Goal: Task Accomplishment & Management: Use online tool/utility

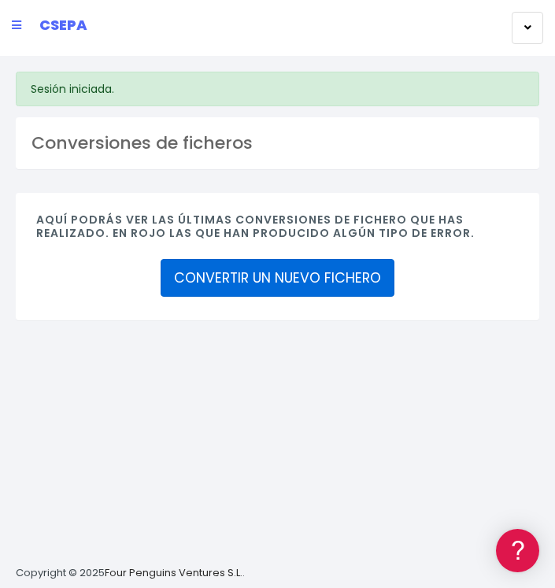
click at [325, 277] on link "CONVERTIR UN NUEVO FICHERO" at bounding box center [278, 278] width 234 height 38
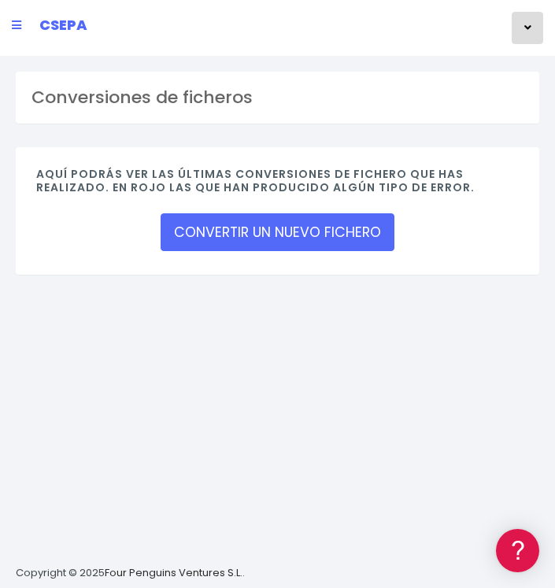
click at [522, 28] on button "button" at bounding box center [526, 28] width 31 height 32
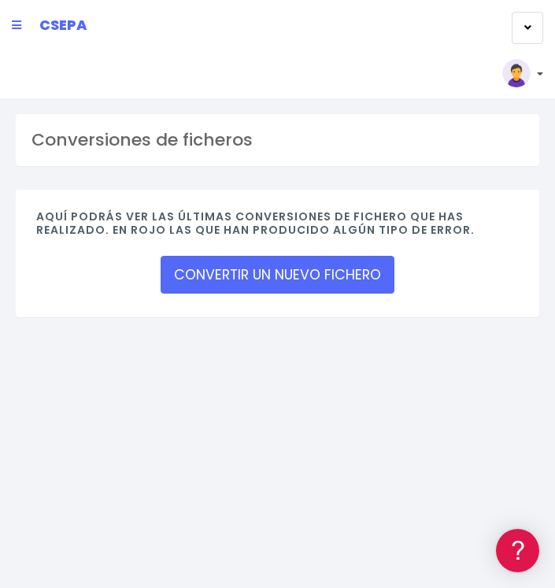
click at [540, 75] on link at bounding box center [522, 73] width 41 height 28
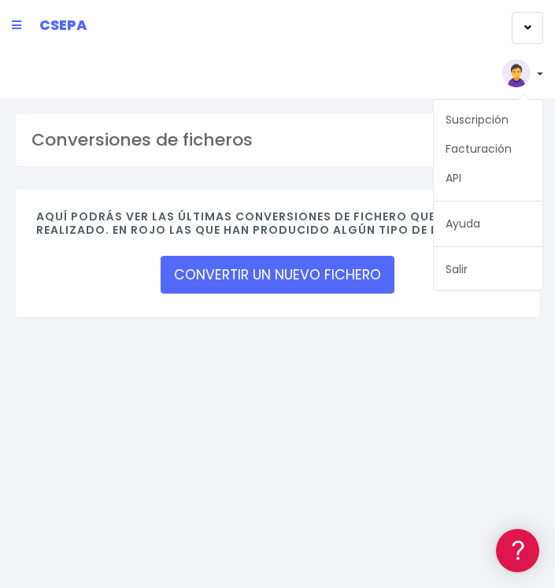
click at [208, 24] on div "CSEPA" at bounding box center [271, 28] width 543 height 45
